Goal: Information Seeking & Learning: Learn about a topic

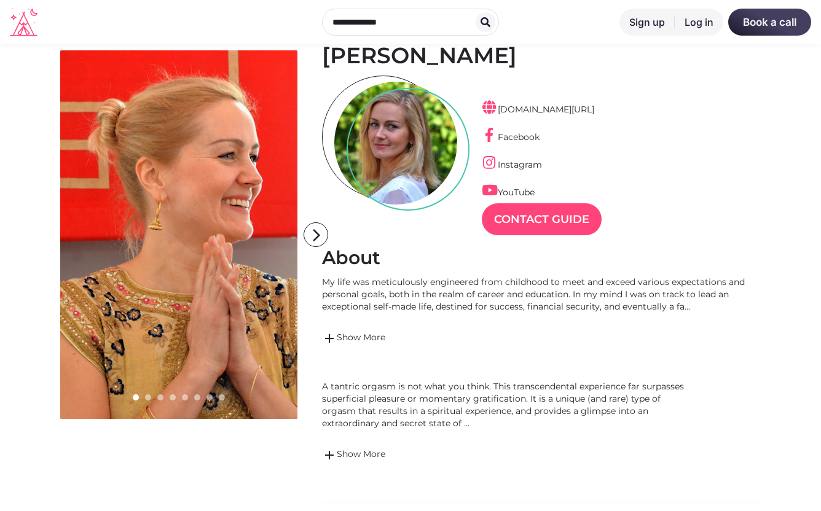
scroll to position [76, 0]
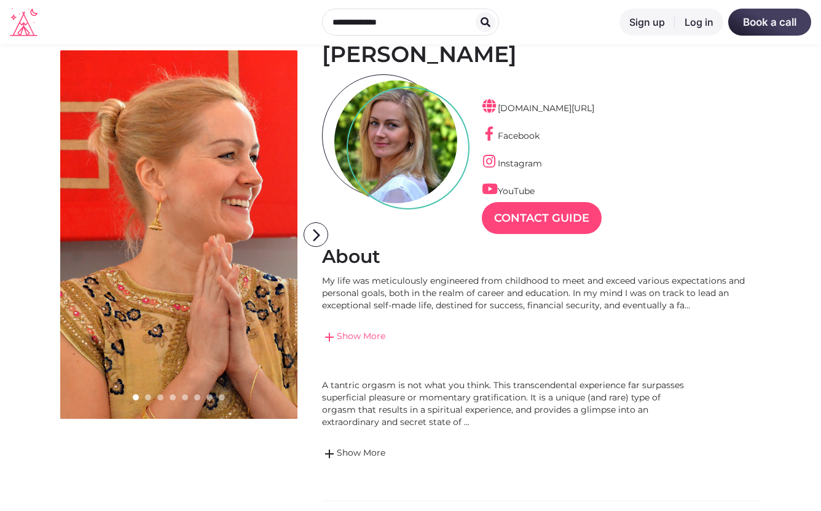
click at [359, 334] on link "add Show More" at bounding box center [541, 337] width 439 height 15
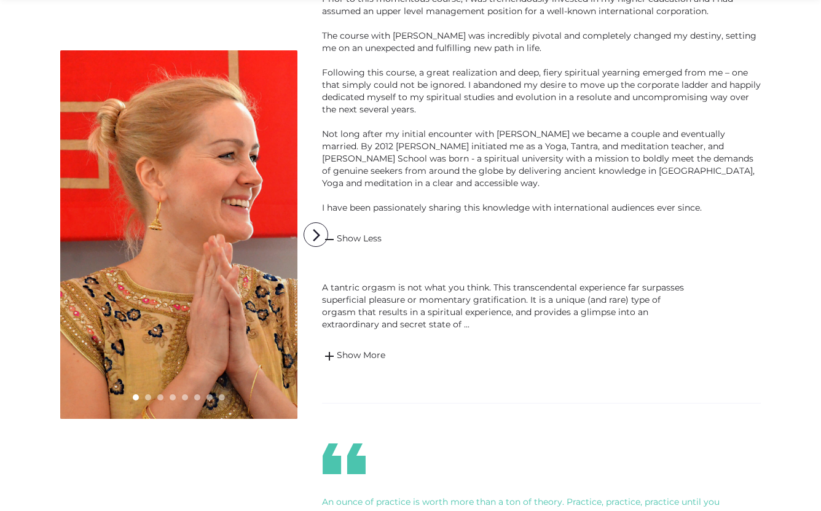
scroll to position [458, 0]
click at [350, 353] on link "add Show More" at bounding box center [506, 355] width 369 height 15
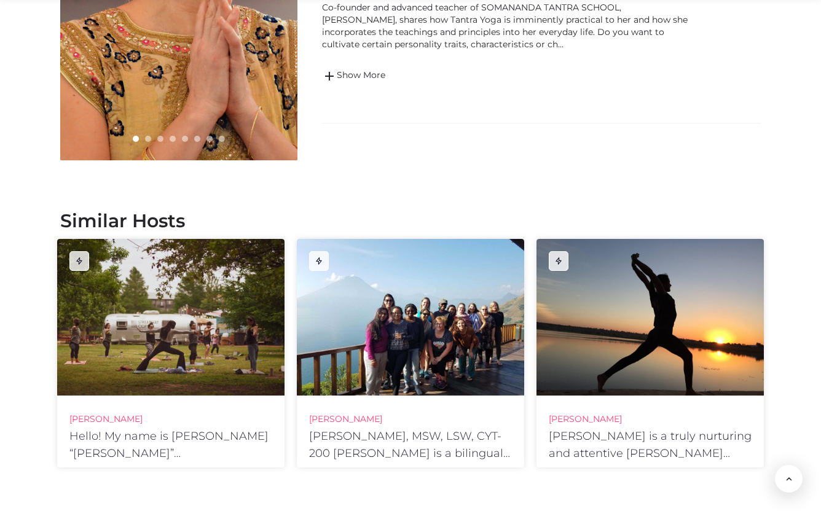
scroll to position [2675, 0]
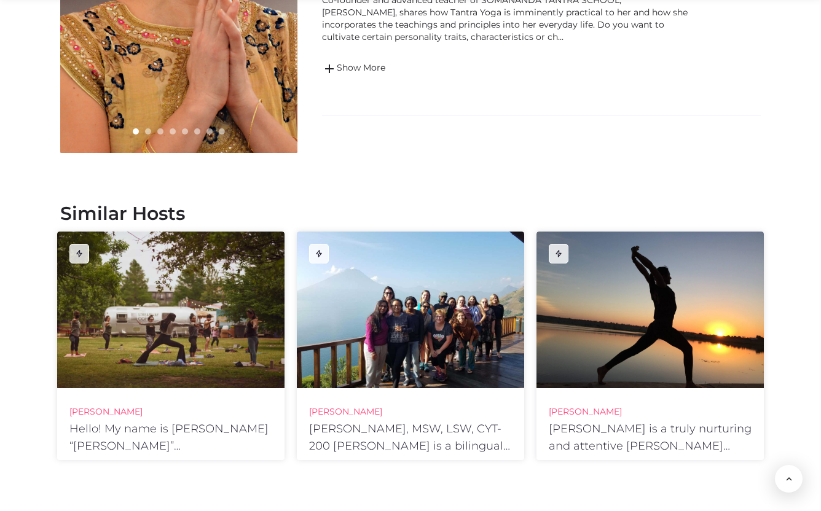
click at [662, 338] on div at bounding box center [650, 310] width 227 height 157
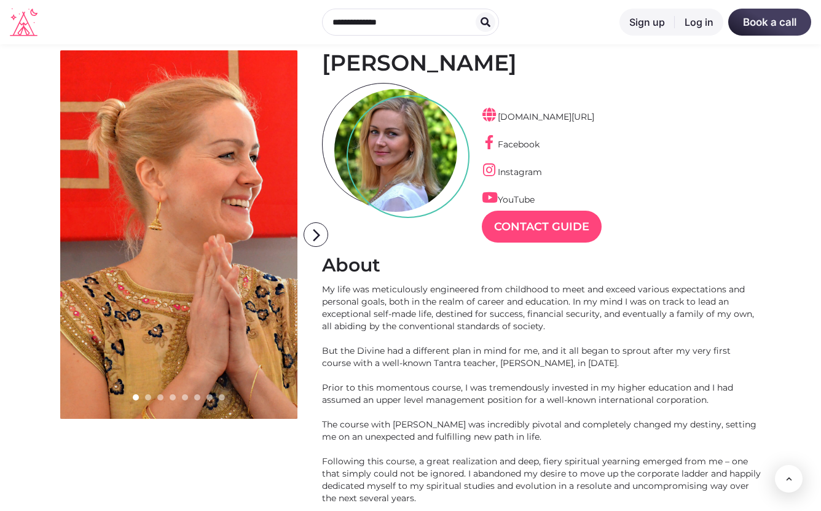
scroll to position [0, 0]
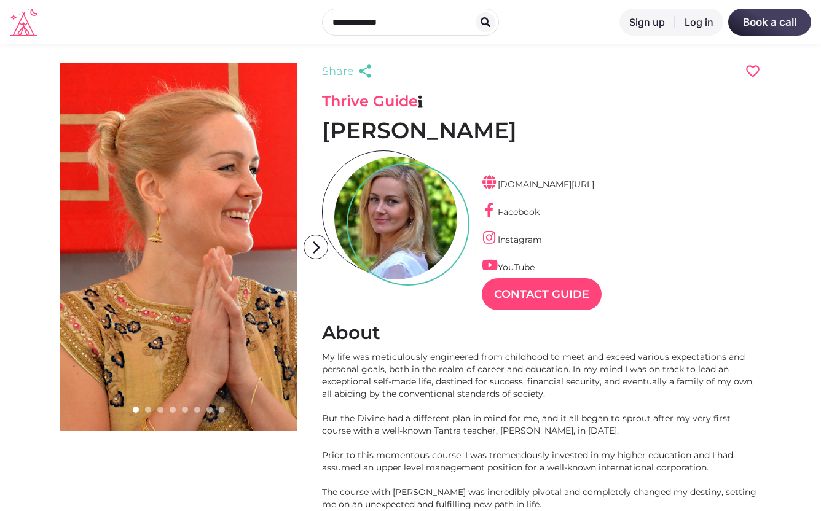
click at [23, 25] on icon at bounding box center [24, 24] width 28 height 25
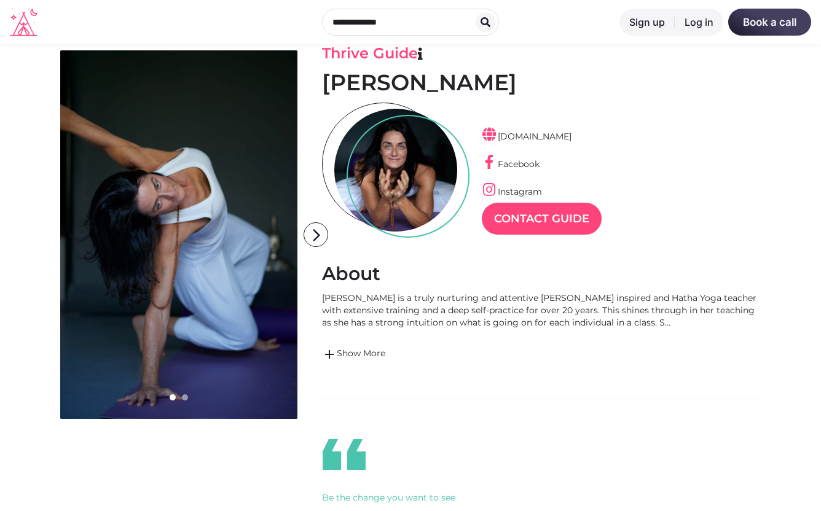
scroll to position [54, 0]
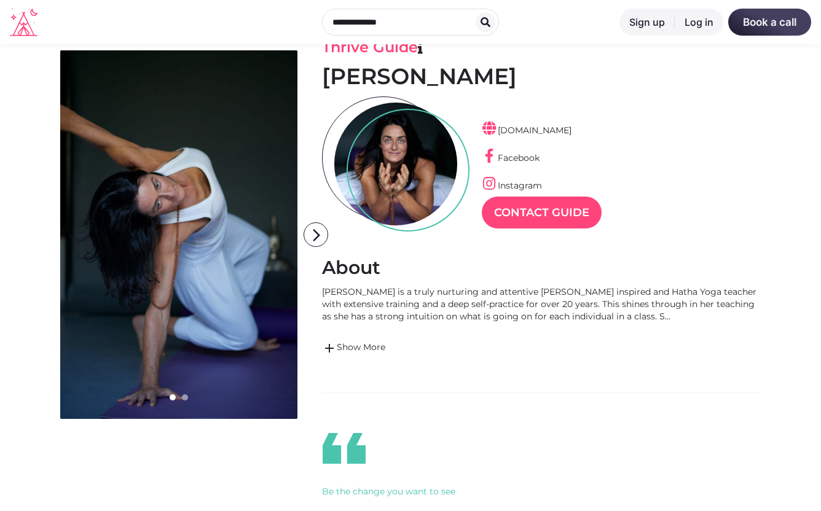
click at [651, 316] on div "Lara Stapleton is a truly nurturing and attentive Scaravelli inspired and Hatha…" at bounding box center [541, 304] width 439 height 37
click at [368, 345] on link "add Show More" at bounding box center [541, 348] width 439 height 15
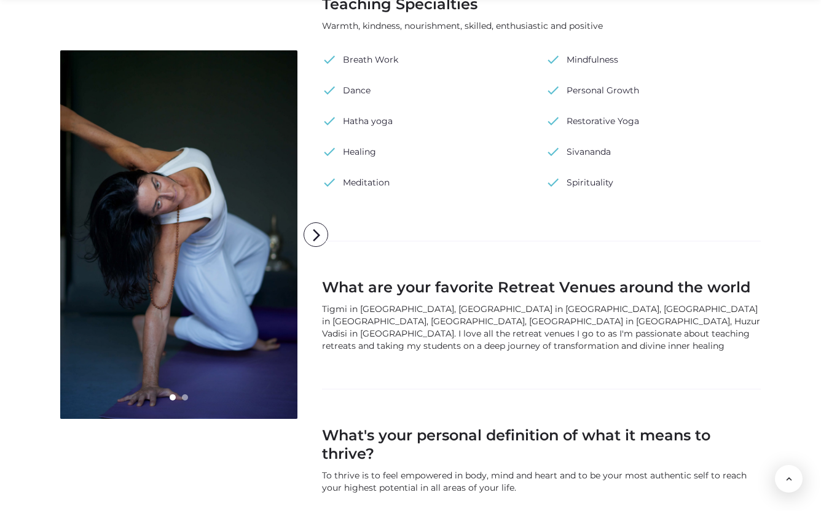
scroll to position [1127, 0]
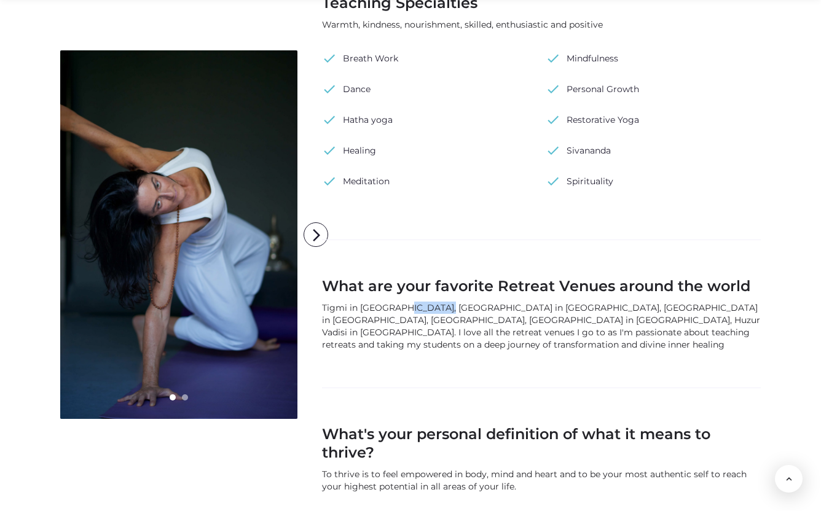
drag, startPoint x: 436, startPoint y: 296, endPoint x: 401, endPoint y: 296, distance: 35.7
click at [401, 302] on div "Tigmi in Morocco, Suryalila in Spain, Banyan Tree in Goa, India, Finca Avedin i…" at bounding box center [541, 326] width 439 height 49
copy div "Suryalila"
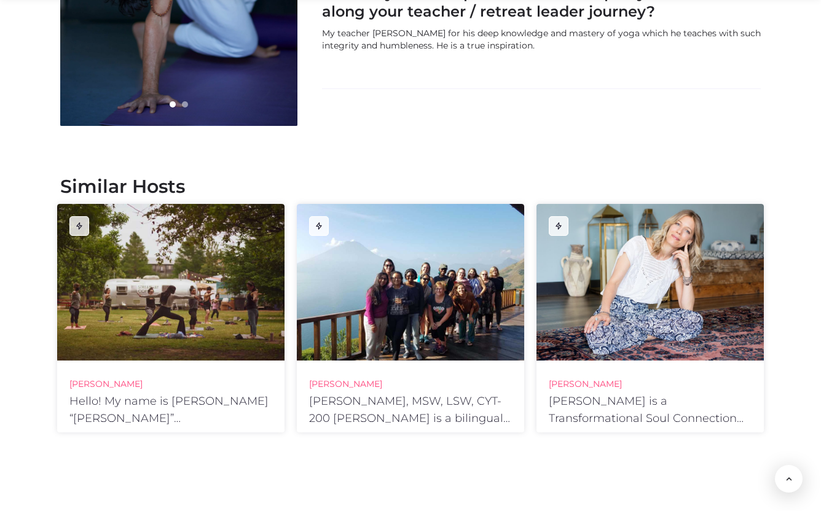
scroll to position [1712, 0]
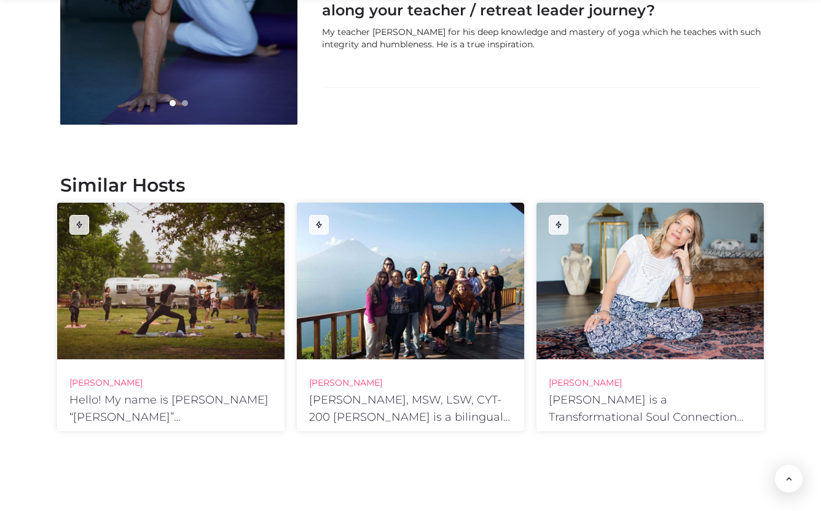
click at [637, 215] on div at bounding box center [650, 281] width 227 height 157
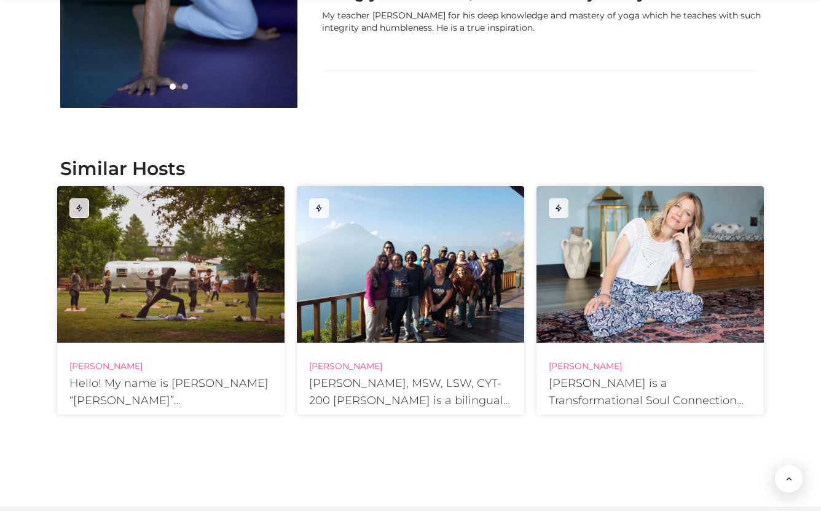
scroll to position [1734, 0]
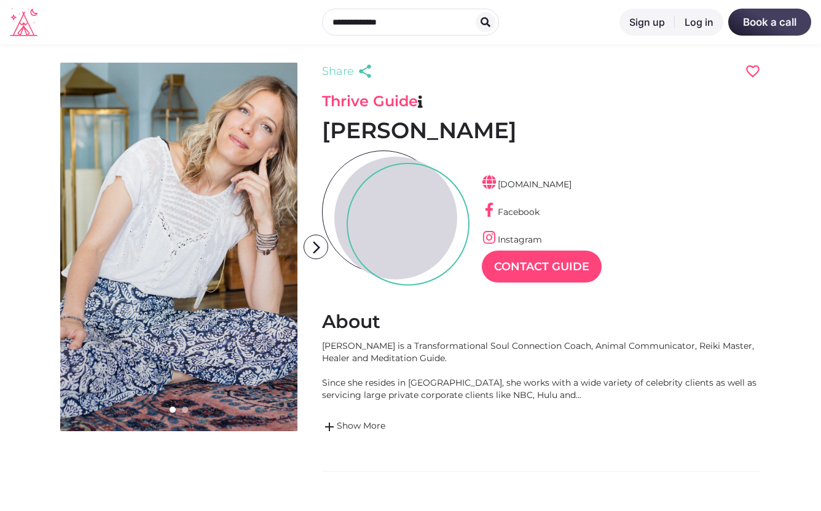
scroll to position [30, 53]
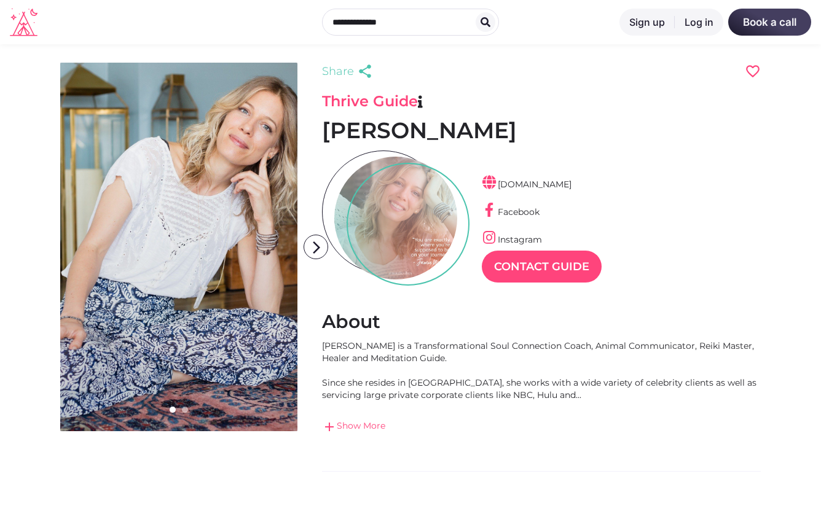
click at [357, 423] on link "add Show More" at bounding box center [541, 427] width 439 height 15
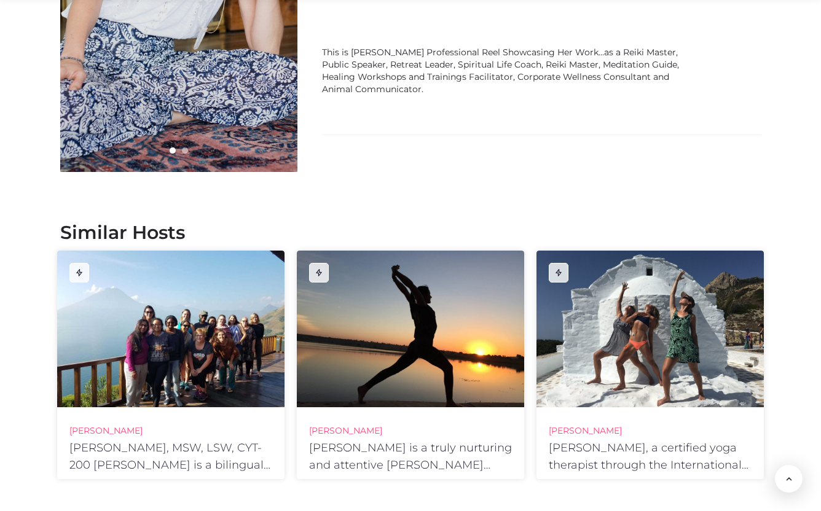
scroll to position [2810, 0]
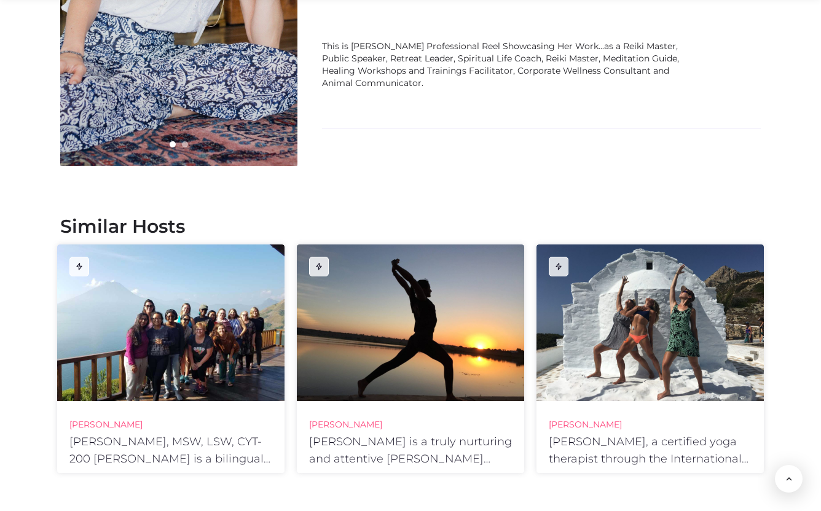
click at [130, 282] on div at bounding box center [170, 323] width 227 height 157
click at [628, 300] on div at bounding box center [650, 323] width 227 height 157
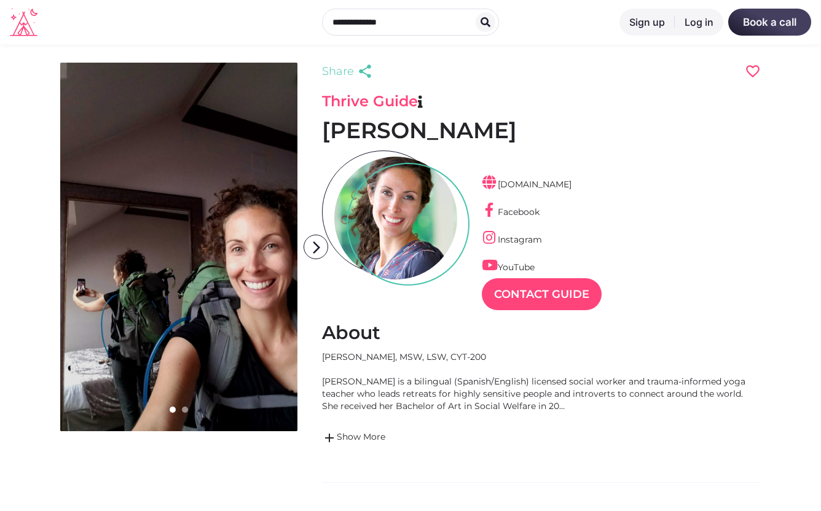
scroll to position [30, 53]
click at [360, 433] on link "add Show More" at bounding box center [541, 438] width 439 height 15
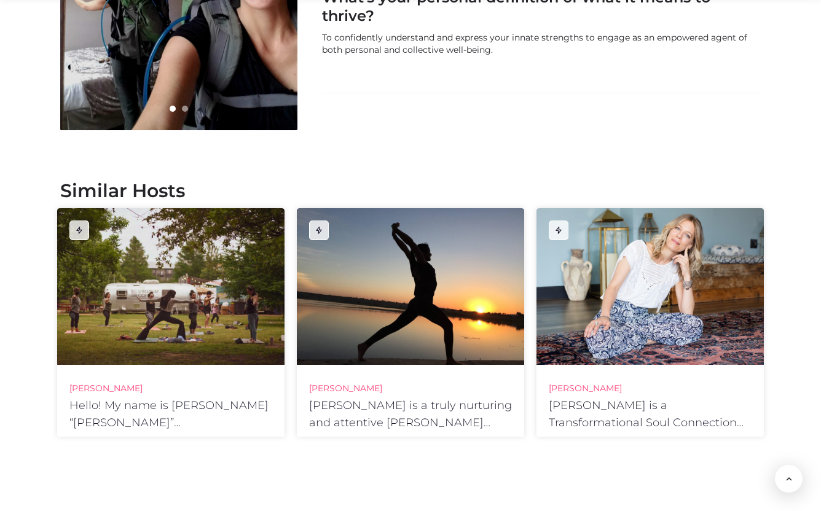
scroll to position [1676, 0]
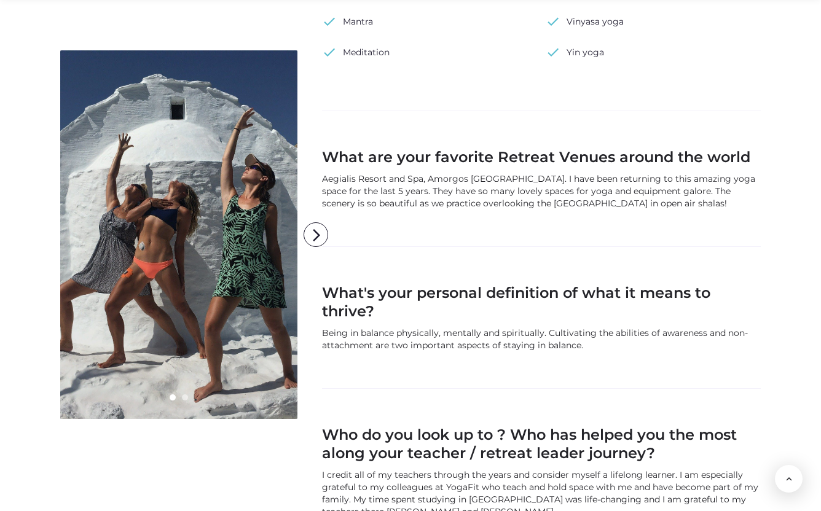
scroll to position [1202, 0]
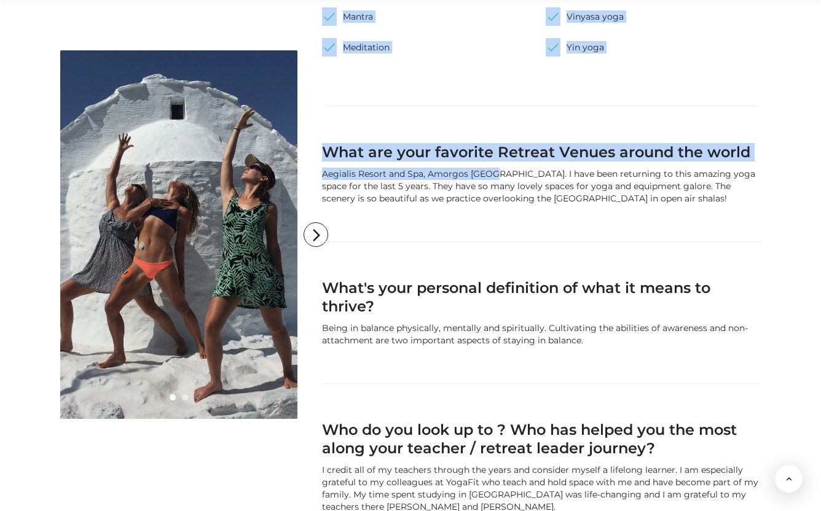
drag, startPoint x: 321, startPoint y: 172, endPoint x: 496, endPoint y: 175, distance: 174.6
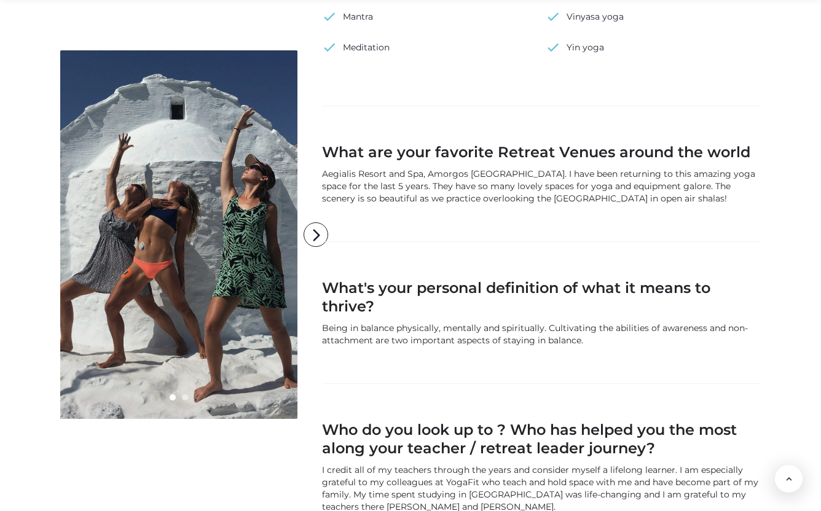
click at [502, 192] on div "Aegialis Resort and Spa, Amorgos Greece. I have been returning to this amazing …" at bounding box center [541, 186] width 439 height 37
drag, startPoint x: 500, startPoint y: 174, endPoint x: 325, endPoint y: 175, distance: 175.2
click at [325, 175] on div "Aegialis Resort and Spa, Amorgos Greece. I have been returning to this amazing …" at bounding box center [541, 186] width 439 height 37
copy div "Aegialis Resort and Spa, Amorgos Greece"
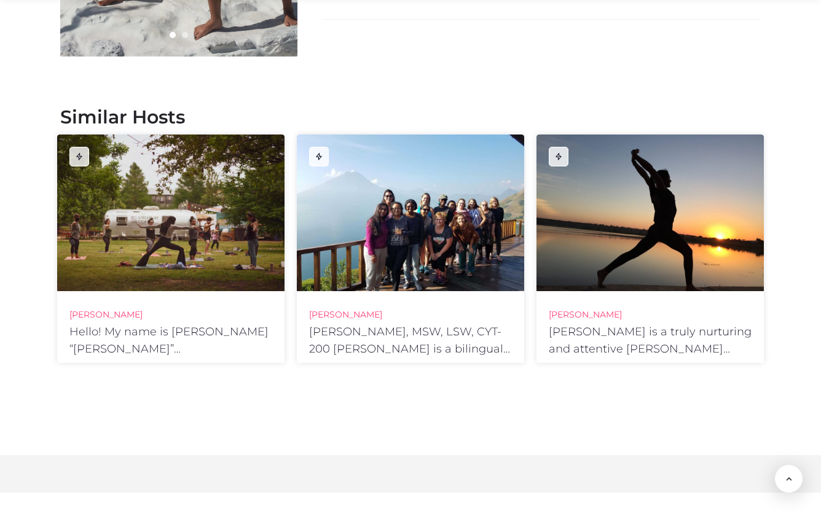
scroll to position [1767, 0]
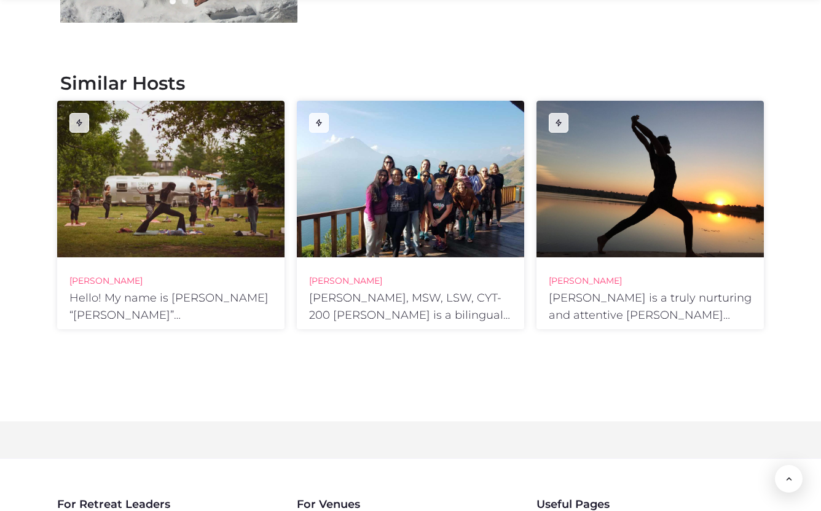
click at [175, 195] on div at bounding box center [170, 179] width 227 height 157
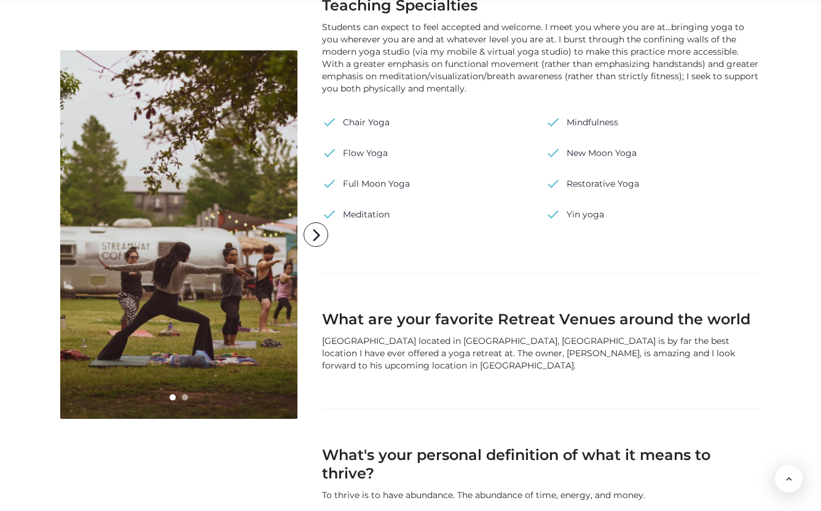
scroll to position [1030, 0]
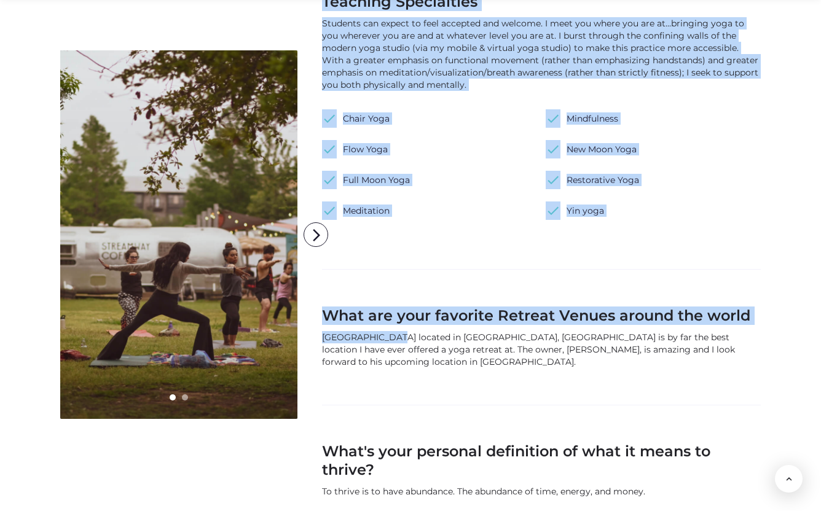
drag, startPoint x: 320, startPoint y: 322, endPoint x: 396, endPoint y: 328, distance: 75.9
click at [396, 329] on div "arrow_back_ios arrow_forward_ios Share prev next Thrive Guide [PERSON_NAME] [DO…" at bounding box center [410, 70] width 701 height 2075
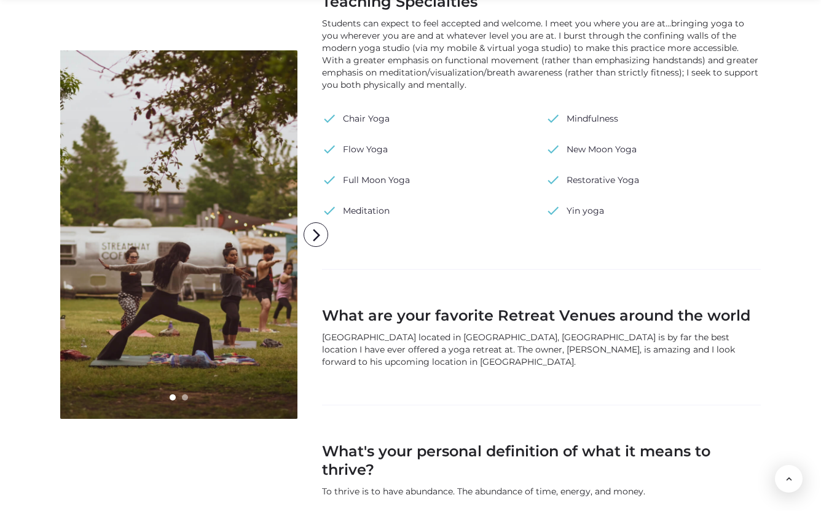
click at [477, 337] on div "[GEOGRAPHIC_DATA] located in [GEOGRAPHIC_DATA], [GEOGRAPHIC_DATA] is by far the…" at bounding box center [541, 349] width 439 height 37
drag, startPoint x: 450, startPoint y: 325, endPoint x: 323, endPoint y: 323, distance: 126.7
click at [323, 331] on div "[GEOGRAPHIC_DATA] located in [GEOGRAPHIC_DATA], [GEOGRAPHIC_DATA] is by far the…" at bounding box center [541, 349] width 439 height 37
copy div "Samadhi Yoga Retreat Center"
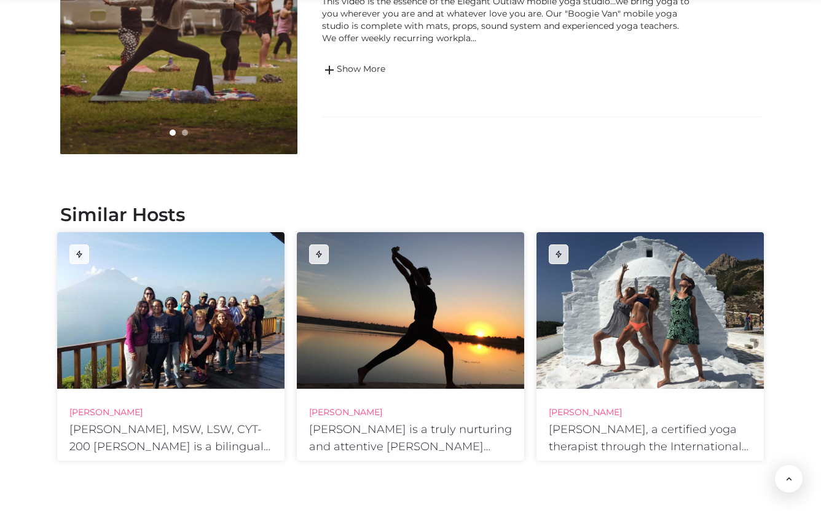
scroll to position [2025, 0]
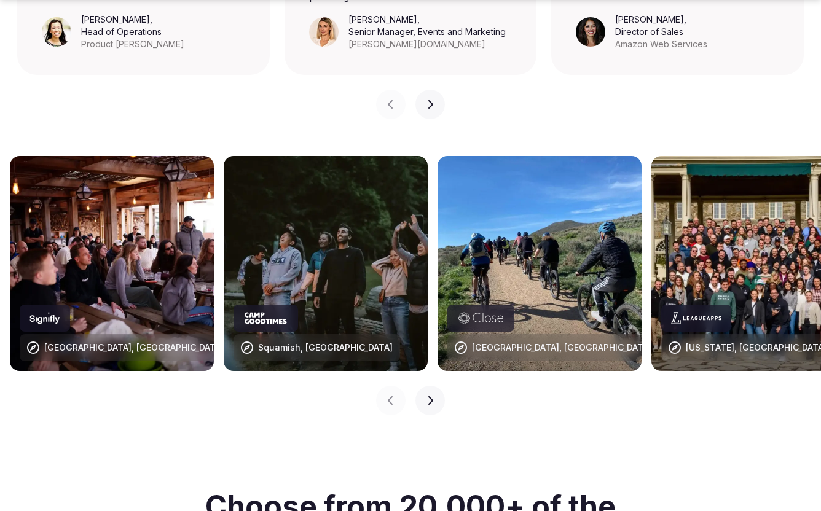
scroll to position [1201, 0]
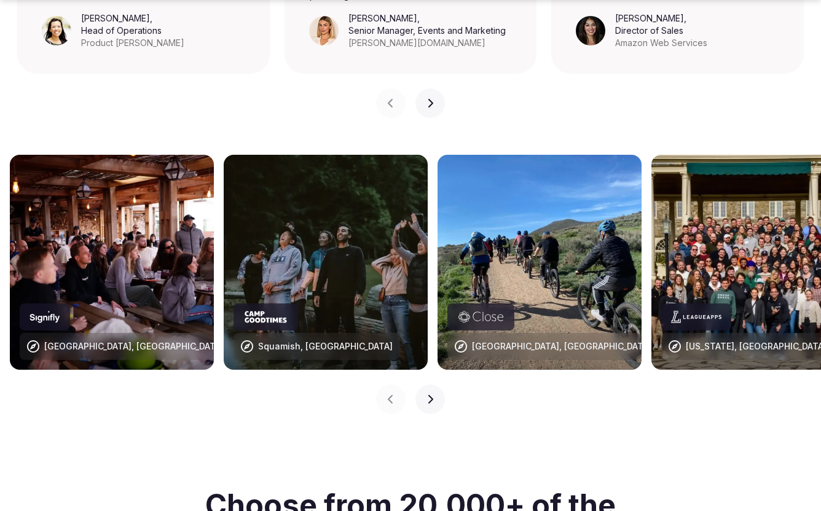
click at [74, 247] on img at bounding box center [112, 262] width 204 height 215
click at [127, 205] on img at bounding box center [112, 262] width 204 height 215
click at [88, 341] on div "[GEOGRAPHIC_DATA], [GEOGRAPHIC_DATA]" at bounding box center [134, 347] width 180 height 12
click at [129, 213] on img at bounding box center [112, 262] width 204 height 215
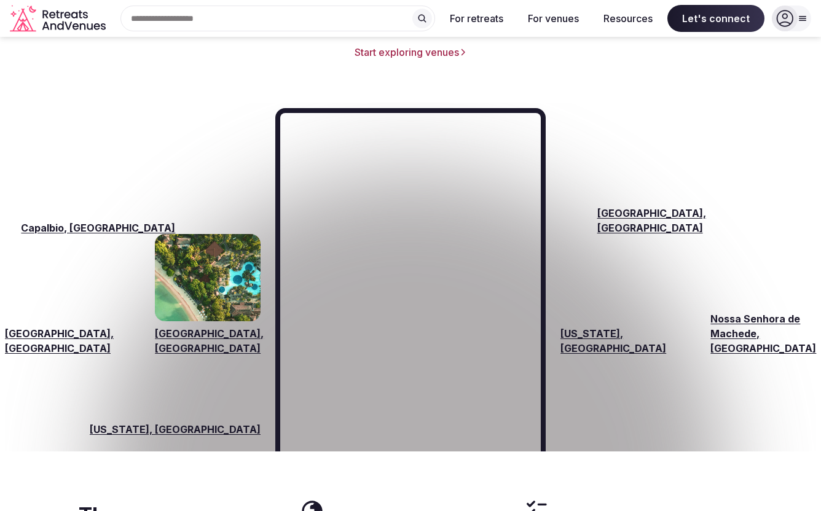
scroll to position [1806, 0]
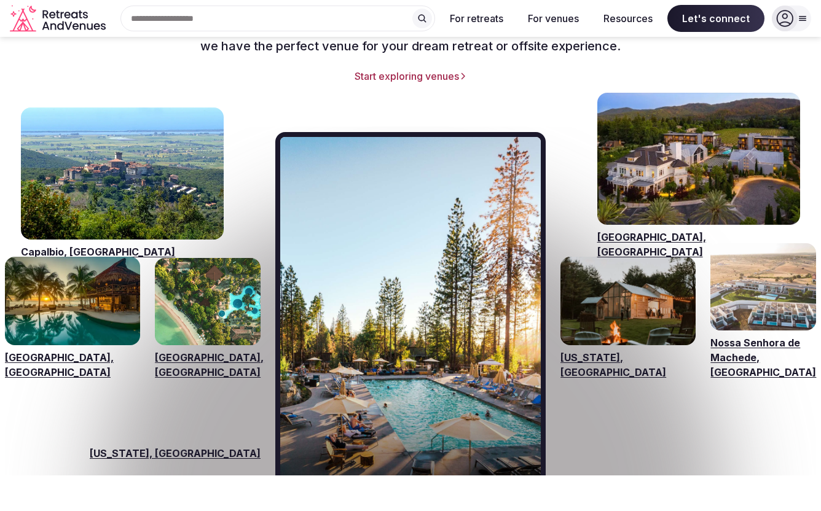
click at [125, 165] on link "Visit venues for Capalbio, Italy" at bounding box center [122, 174] width 203 height 132
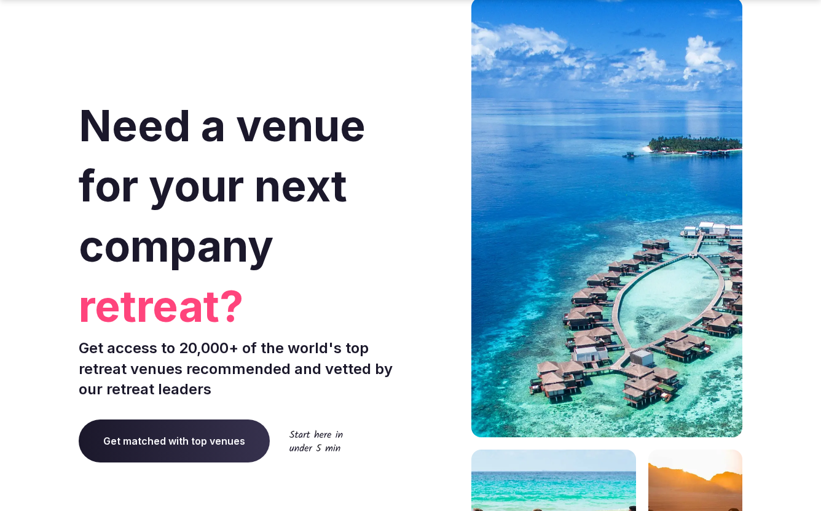
scroll to position [1806, 0]
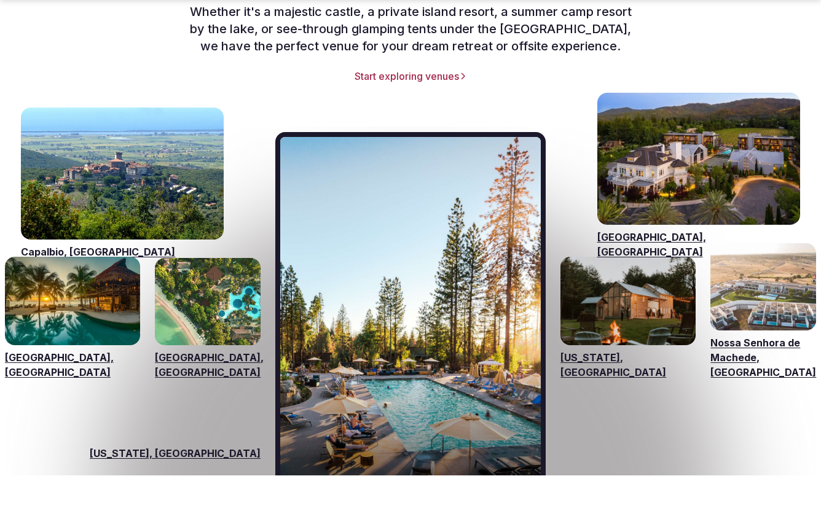
click at [202, 283] on link "Visit venues for Bali, Indonesia" at bounding box center [208, 301] width 106 height 87
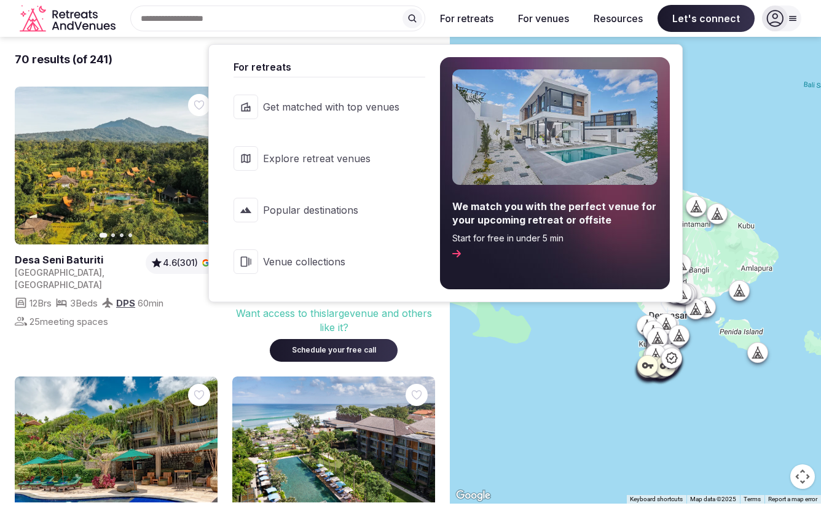
click at [476, 17] on button "For retreats" at bounding box center [466, 18] width 73 height 27
